Goal: Information Seeking & Learning: Learn about a topic

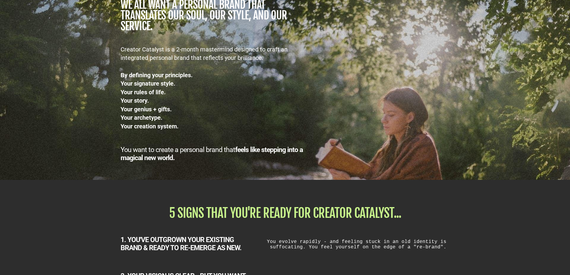
scroll to position [855, 0]
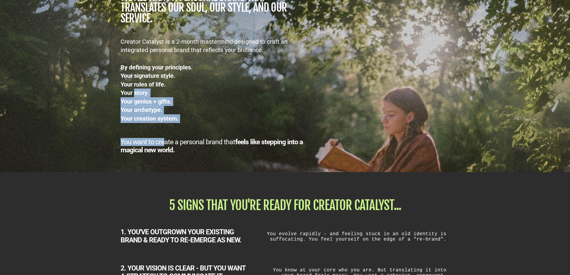
drag, startPoint x: 170, startPoint y: 140, endPoint x: 175, endPoint y: 142, distance: 4.8
click at [171, 141] on div "WALK WITH ME... we all want a personal brand that TRANSLATES our SOUL, OUR STYL…" at bounding box center [214, 65] width 192 height 178
click at [185, 122] on div "Your creation system." at bounding box center [214, 118] width 186 height 9
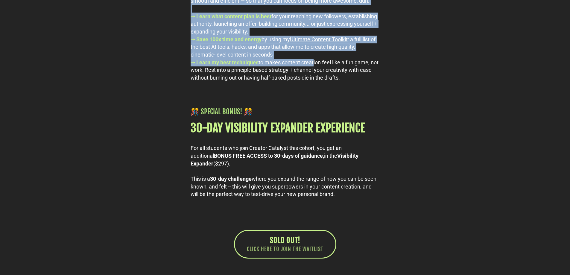
scroll to position [3160, 0]
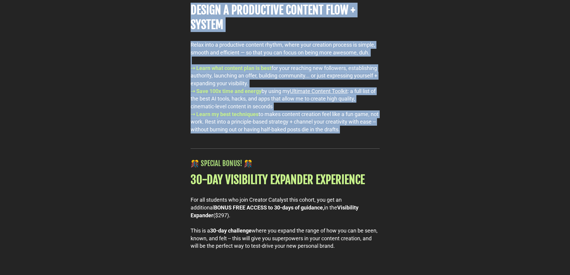
drag, startPoint x: 192, startPoint y: 60, endPoint x: 393, endPoint y: 158, distance: 223.3
copy div "LOREM IPS DOLO SITAM CONSE Adipi eli se doeiusm temp incididunt, utlaboreet, do…"
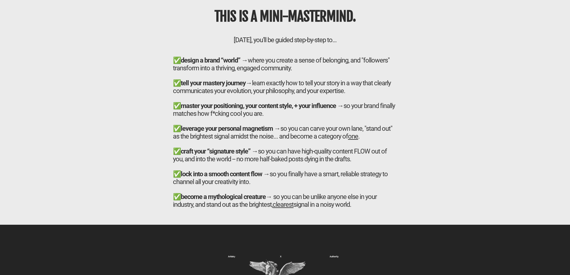
scroll to position [2071, 0]
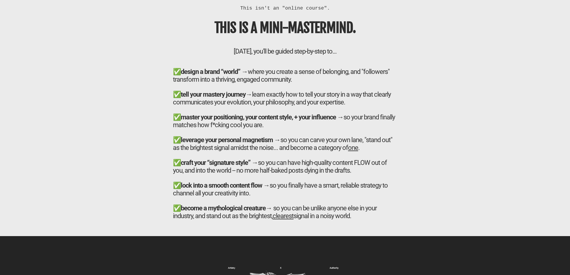
drag, startPoint x: 181, startPoint y: 76, endPoint x: 362, endPoint y: 235, distance: 240.8
click at [362, 227] on h2 "✅ design a brand “world” → where you create a sense of belonging, and "follower…" at bounding box center [285, 147] width 224 height 159
copy h2 "loremi d sitam “conse” → adipi eli seddoe t incid ut laboreetd, mag "aliquaeni"…"
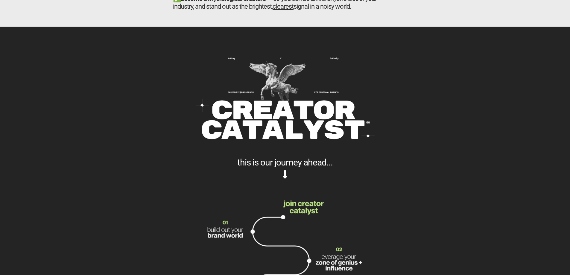
scroll to position [2420, 0]
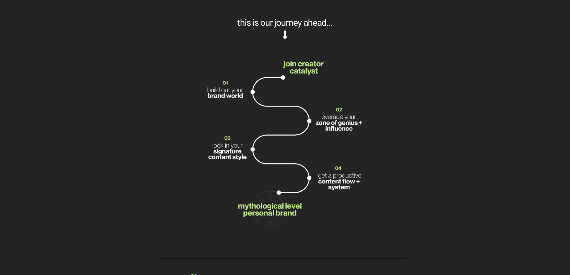
click at [134, 116] on div at bounding box center [285, 147] width 329 height 191
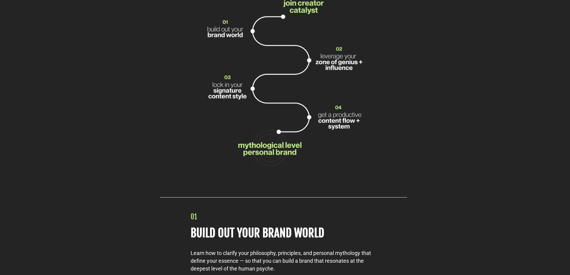
scroll to position [2490, 0]
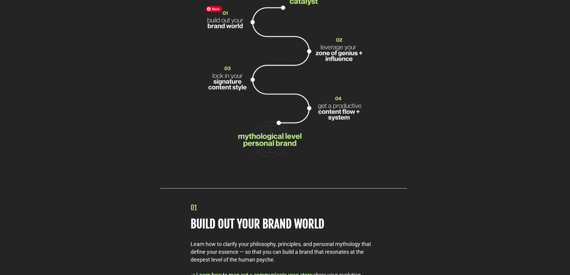
click at [284, 91] on img at bounding box center [285, 77] width 165 height 191
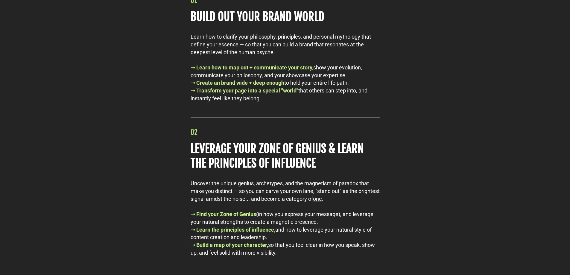
scroll to position [2700, 0]
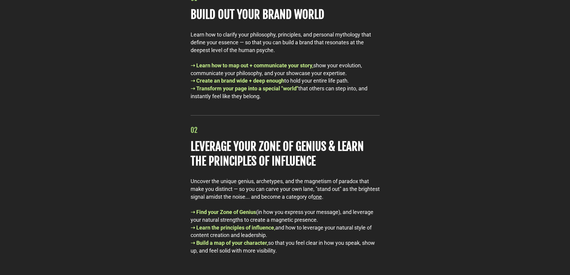
click at [188, 77] on div "01 BUILD OUT YOUR BRAND WORLD Learn how to clarify your philosophy, principles,…" at bounding box center [285, 47] width 195 height 106
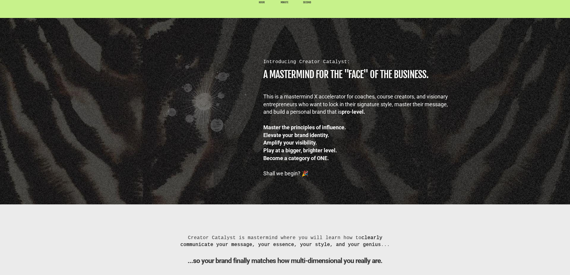
scroll to position [349, 0]
